Goal: Subscribe to service/newsletter: Subscribe to service/newsletter

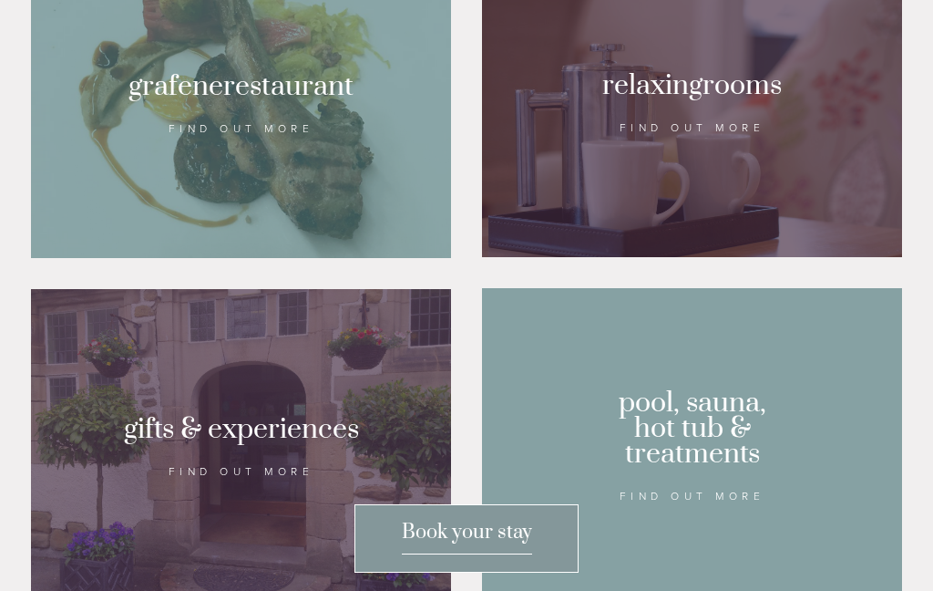
scroll to position [1273, 0]
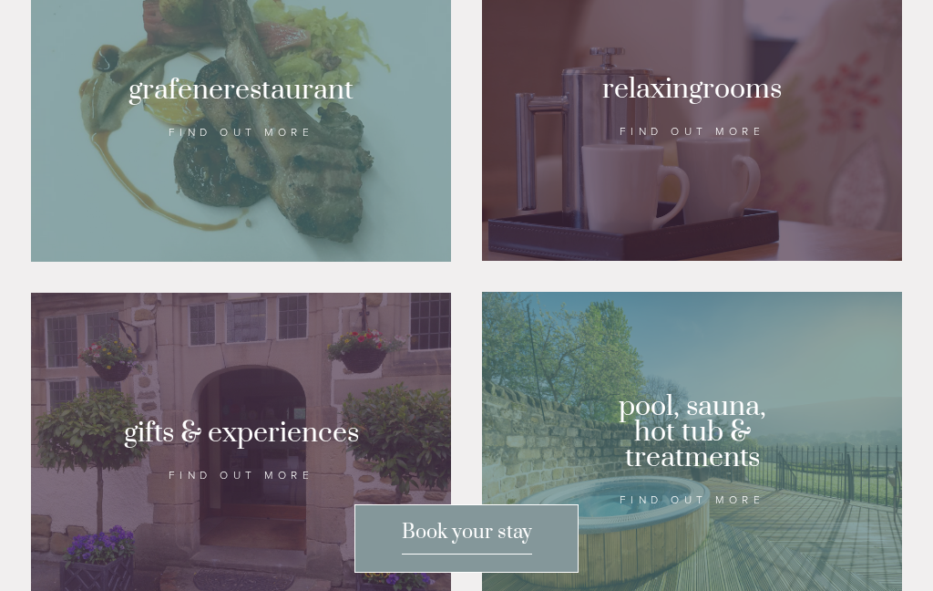
click at [676, 233] on div at bounding box center [692, 107] width 420 height 306
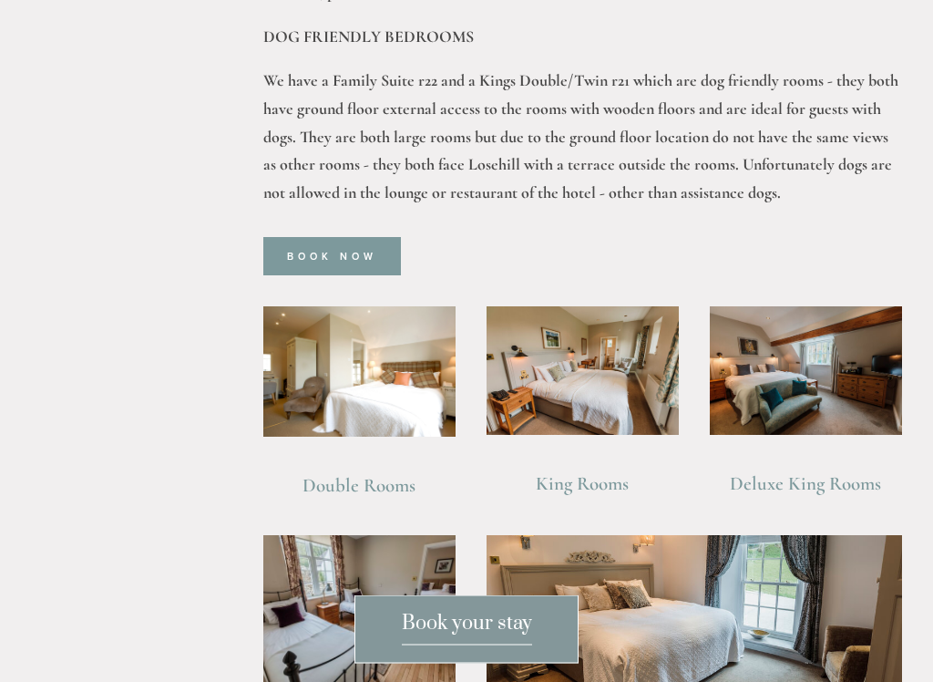
scroll to position [1101, 0]
click at [575, 331] on img at bounding box center [583, 370] width 192 height 128
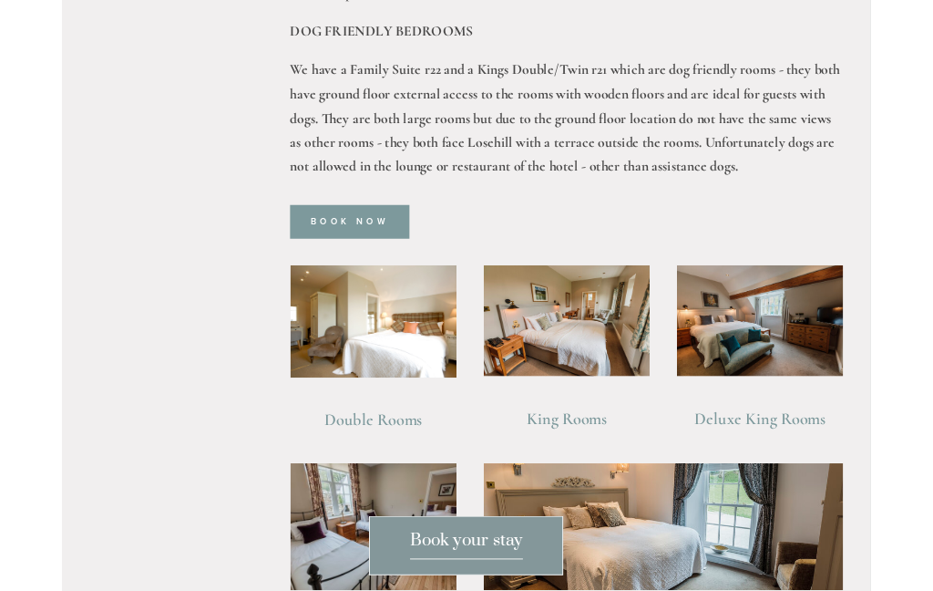
scroll to position [1152, 0]
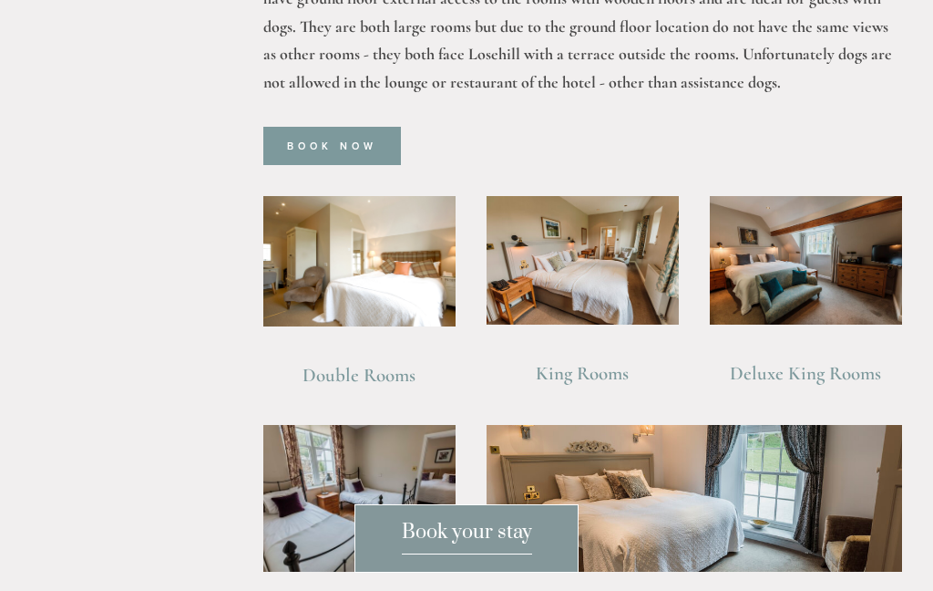
click at [377, 244] on img at bounding box center [359, 261] width 192 height 130
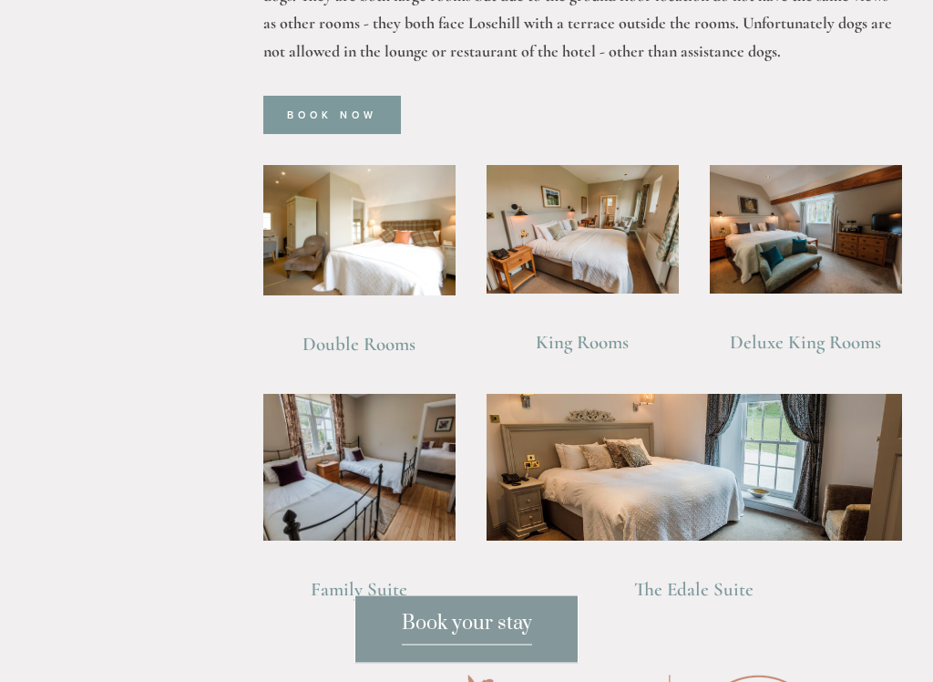
scroll to position [1242, 0]
click at [832, 204] on img at bounding box center [806, 229] width 192 height 128
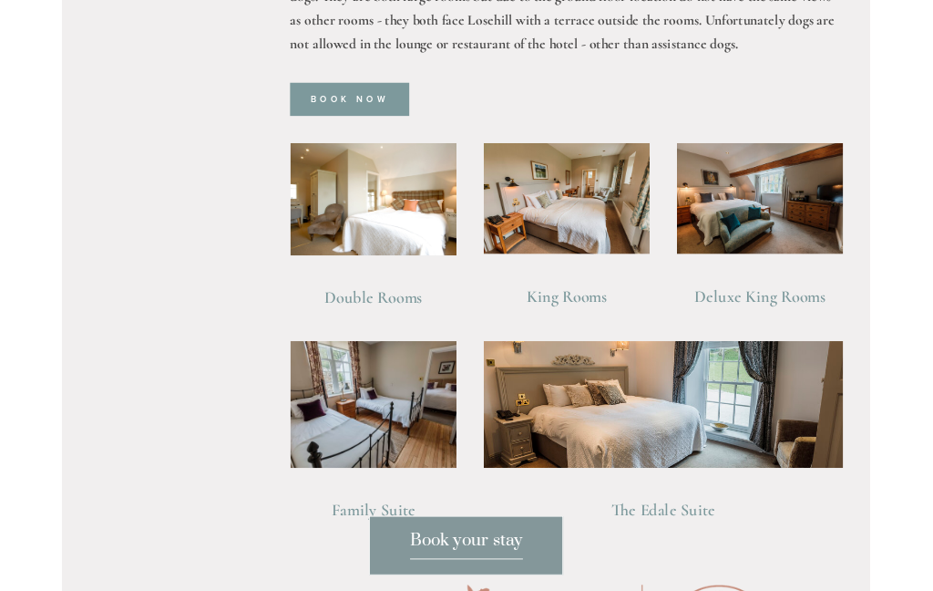
scroll to position [1293, 0]
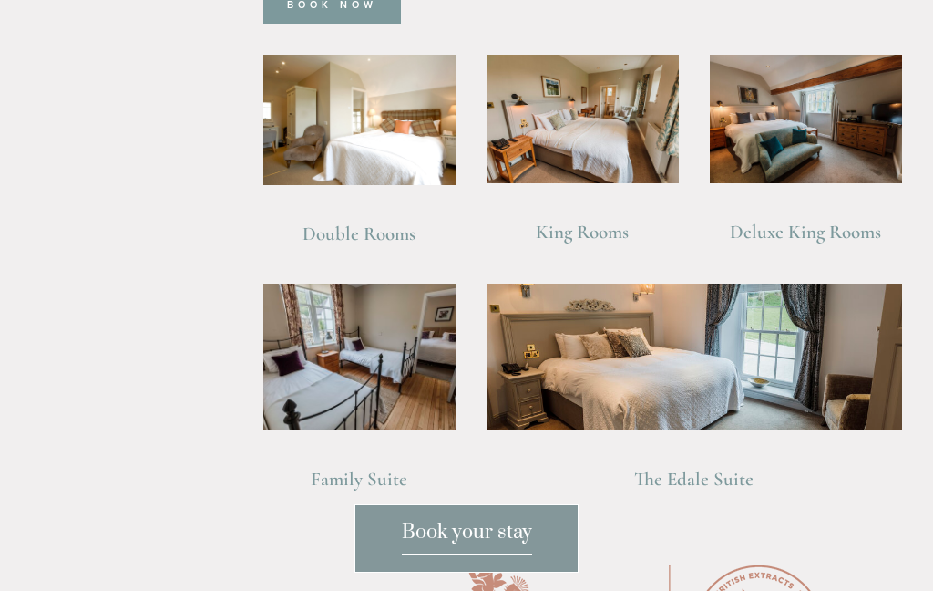
click at [648, 352] on img at bounding box center [695, 356] width 416 height 146
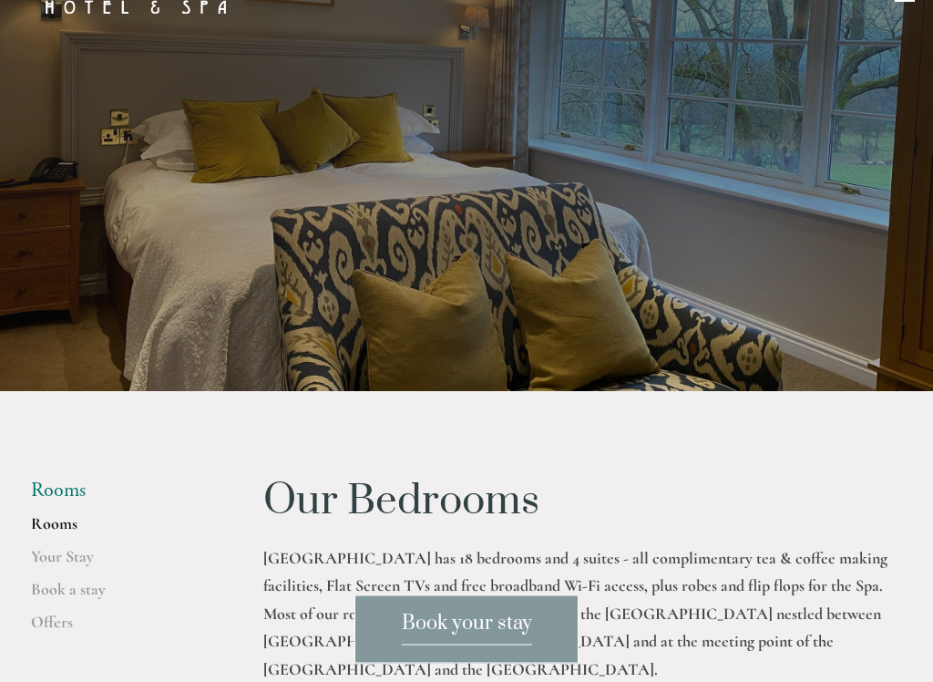
scroll to position [56, 0]
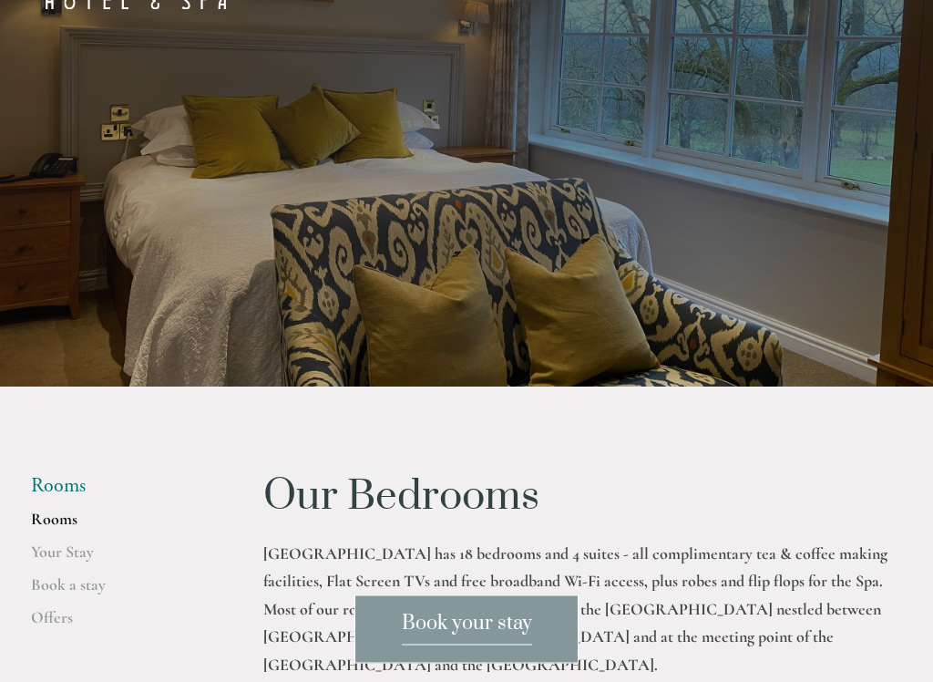
click at [56, 551] on link "Your Stay" at bounding box center [118, 558] width 174 height 33
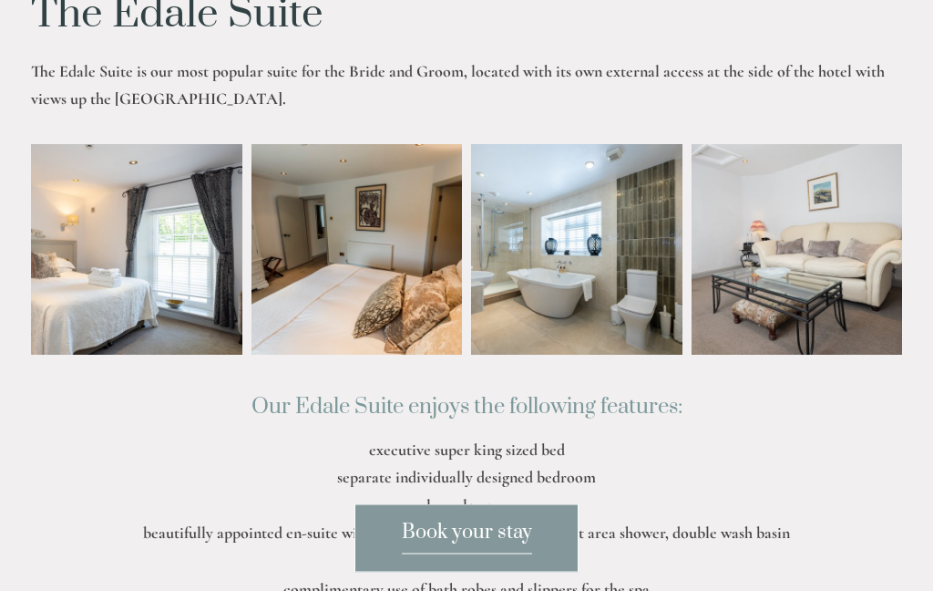
scroll to position [459, 0]
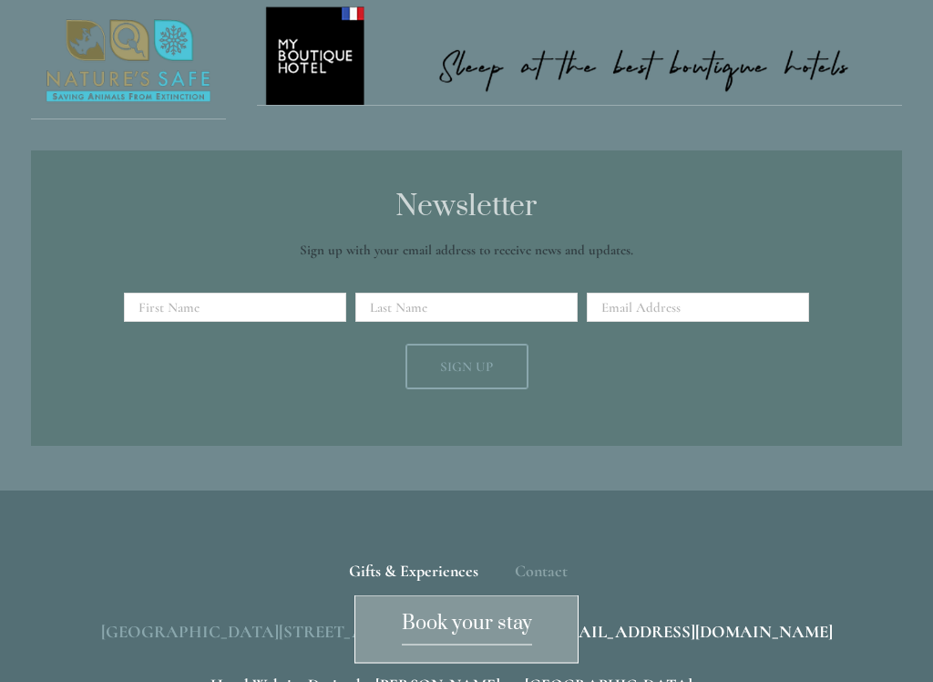
scroll to position [2124, 0]
click at [406, 560] on span "Gifts & Experiences" at bounding box center [413, 570] width 129 height 20
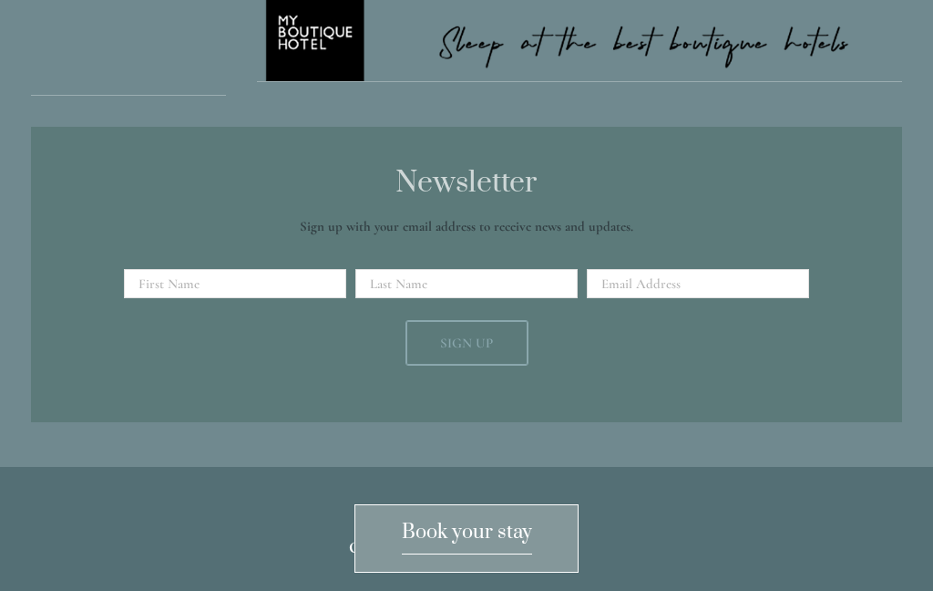
scroll to position [2086, 0]
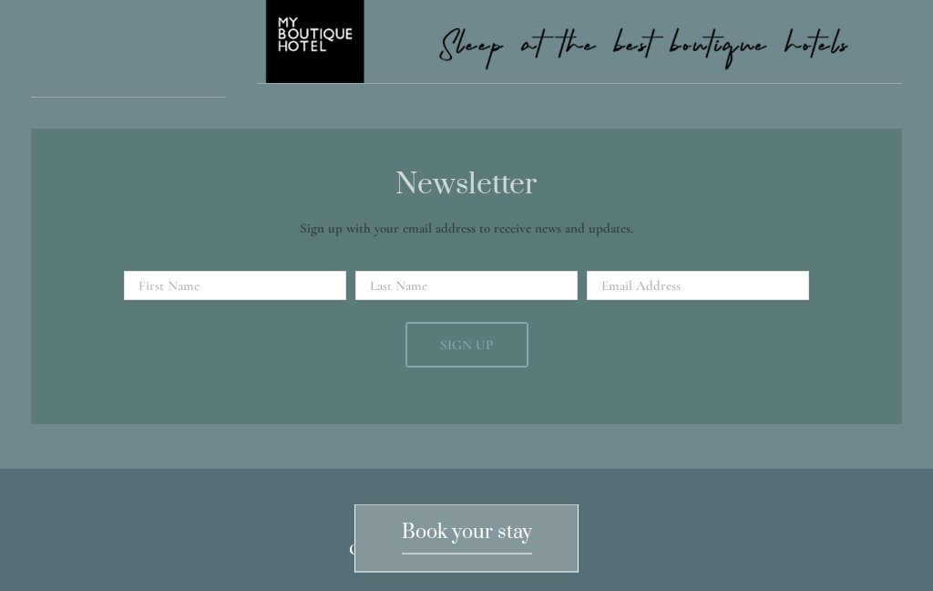
click at [181, 272] on input "text" at bounding box center [235, 286] width 222 height 29
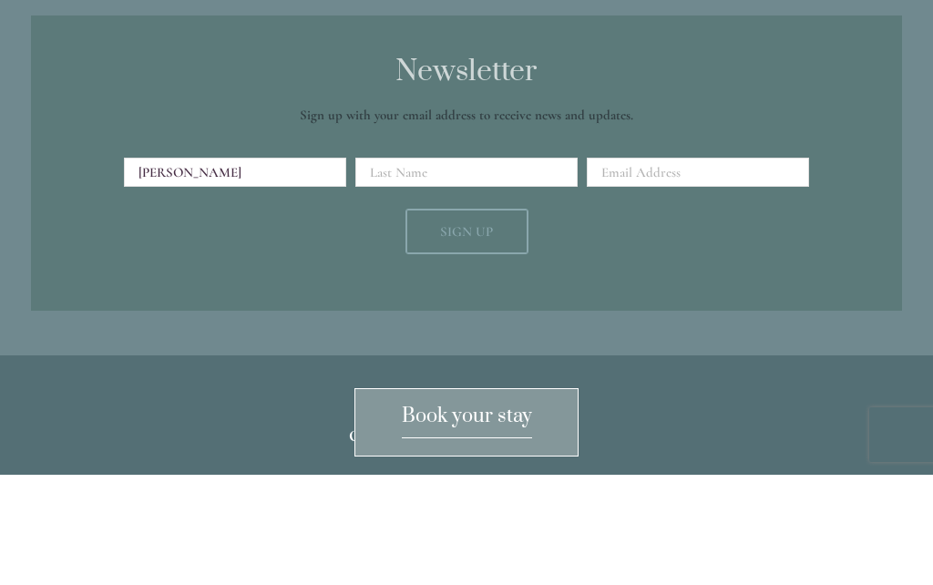
type input "Sara"
click at [387, 268] on input "text" at bounding box center [466, 282] width 222 height 29
type input "Peart"
click at [626, 268] on input "Email Address" at bounding box center [698, 282] width 222 height 29
type input "sara"
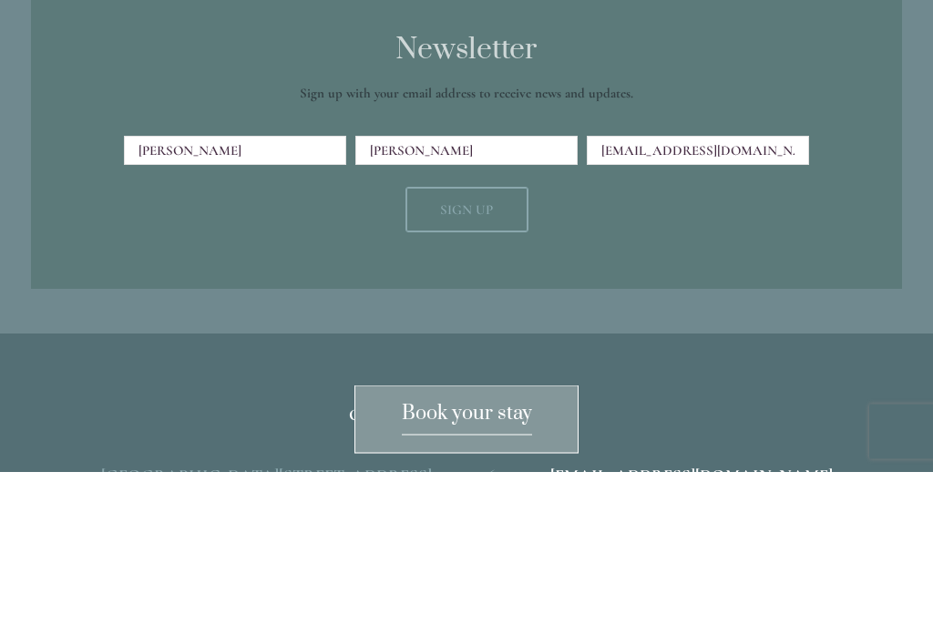
type input "sarapeart@hotmail.com"
click at [470, 366] on span "Sign Up" at bounding box center [466, 374] width 53 height 16
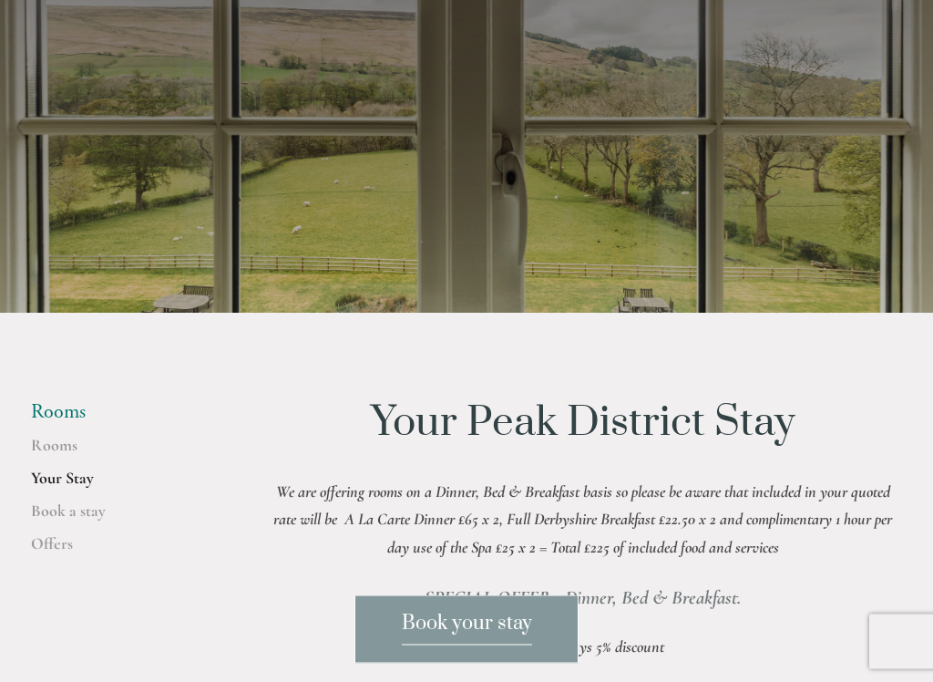
scroll to position [131, 0]
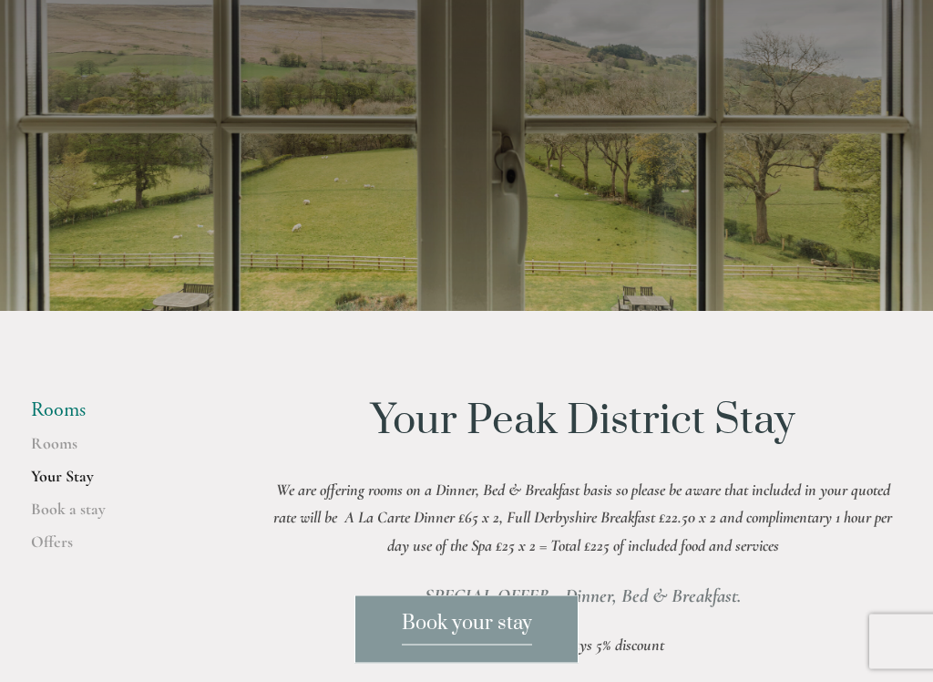
click at [46, 546] on link "Offers" at bounding box center [118, 548] width 174 height 33
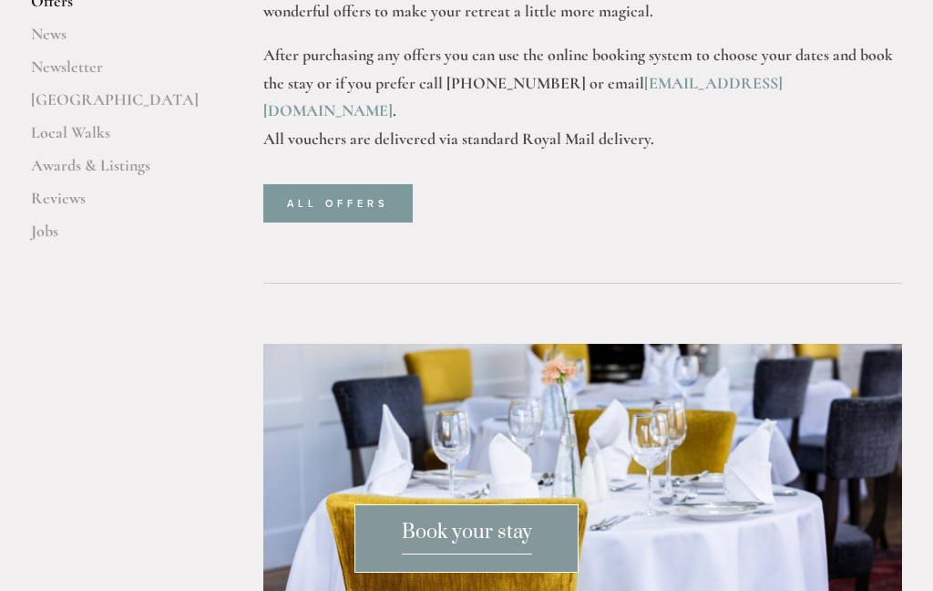
scroll to position [612, 0]
